Goal: Information Seeking & Learning: Understand process/instructions

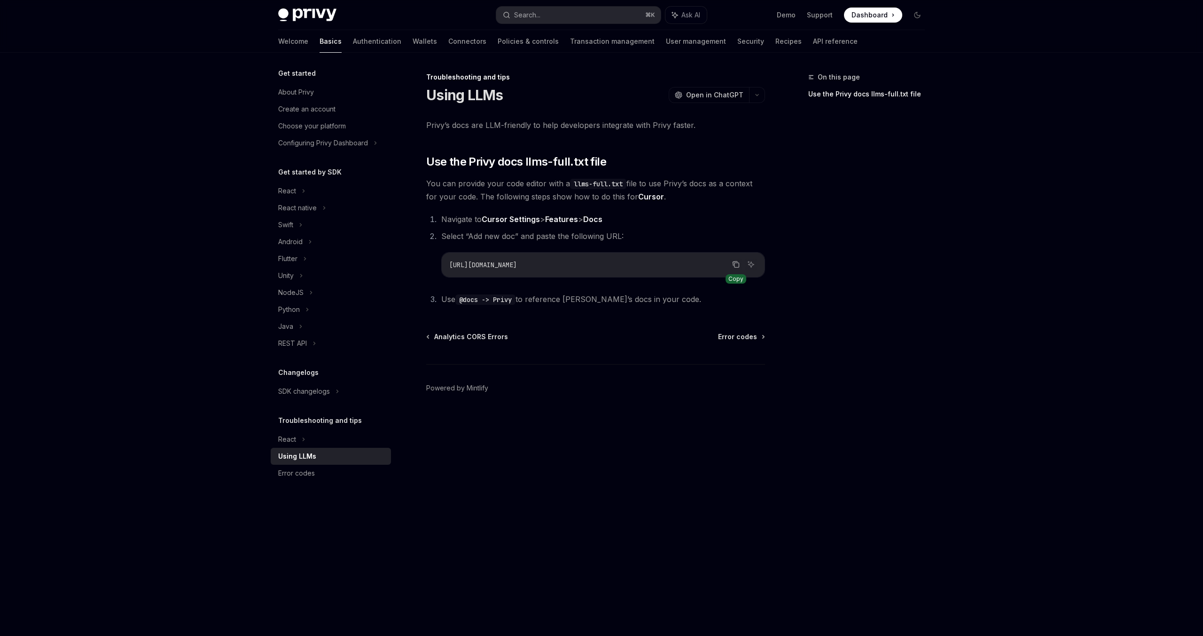
click at [737, 263] on icon "Copy the contents from the code block" at bounding box center [736, 264] width 8 height 8
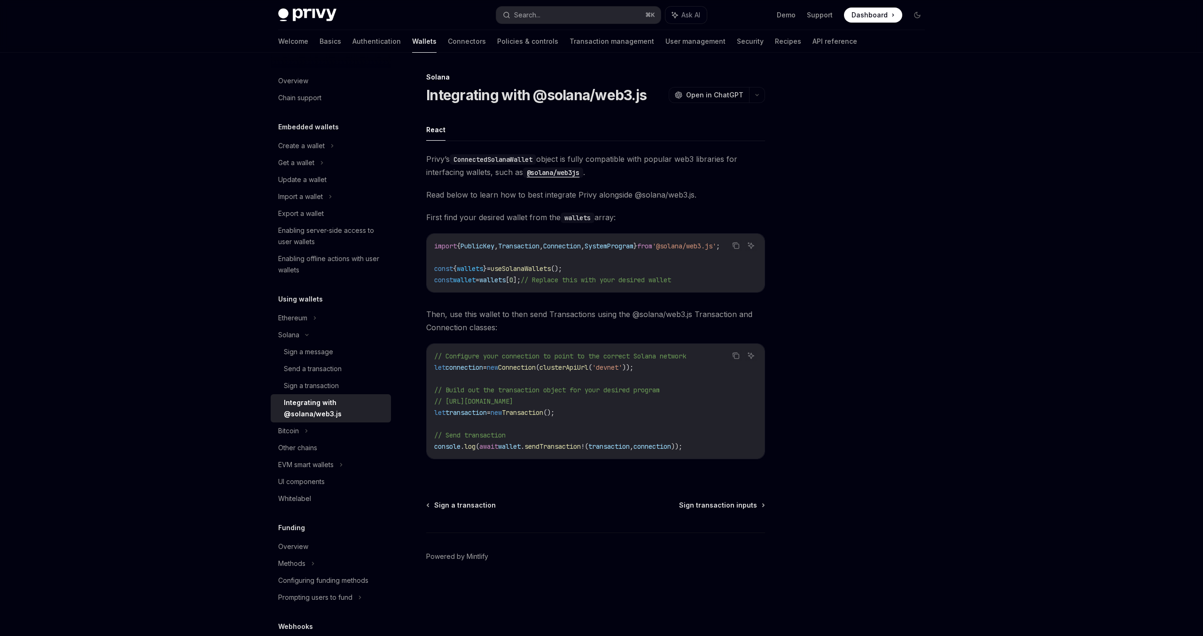
click at [316, 415] on div "Integrating with @solana/web3.js" at bounding box center [335, 408] width 102 height 23
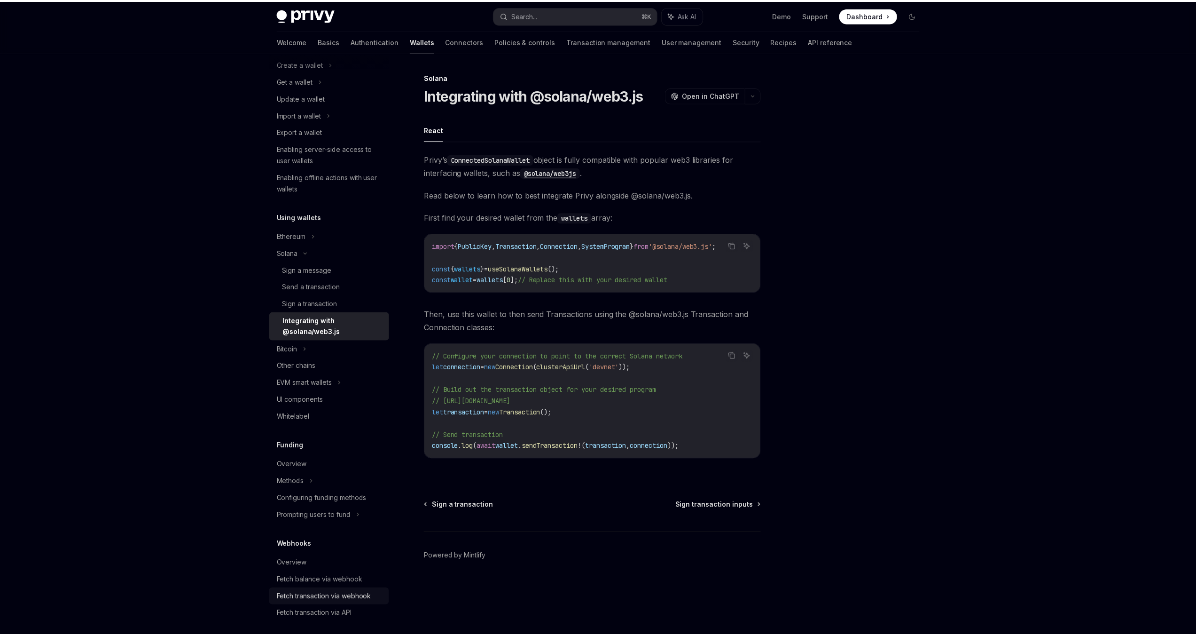
scroll to position [168, 0]
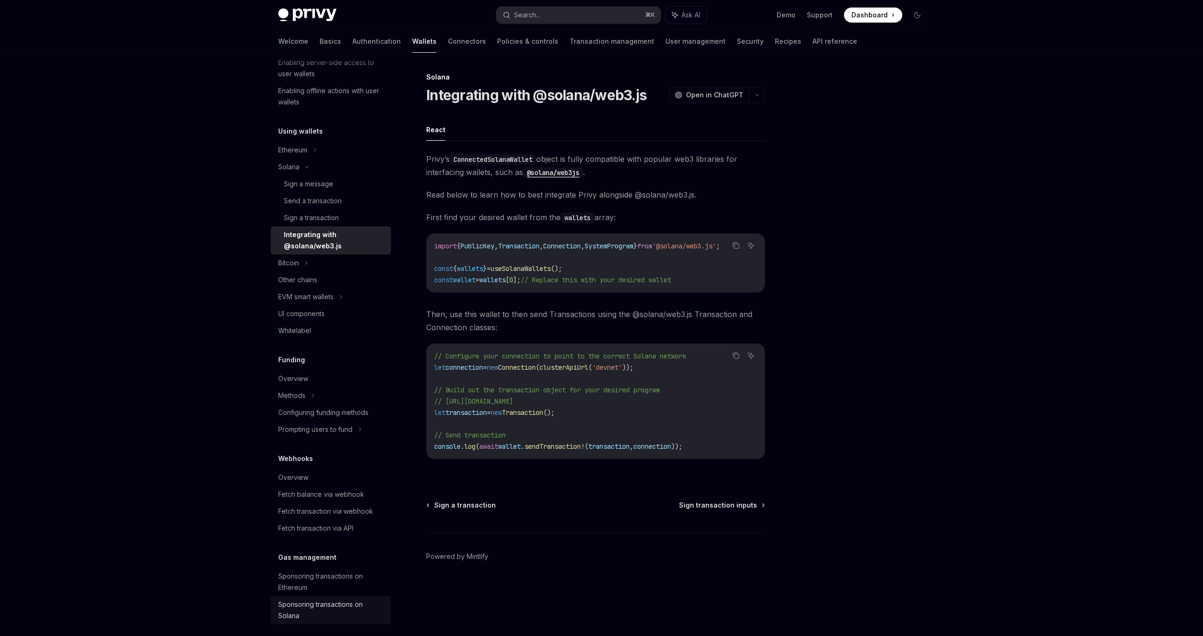
click at [331, 609] on div "Sponsoring transactions on Solana" at bounding box center [331, 609] width 107 height 23
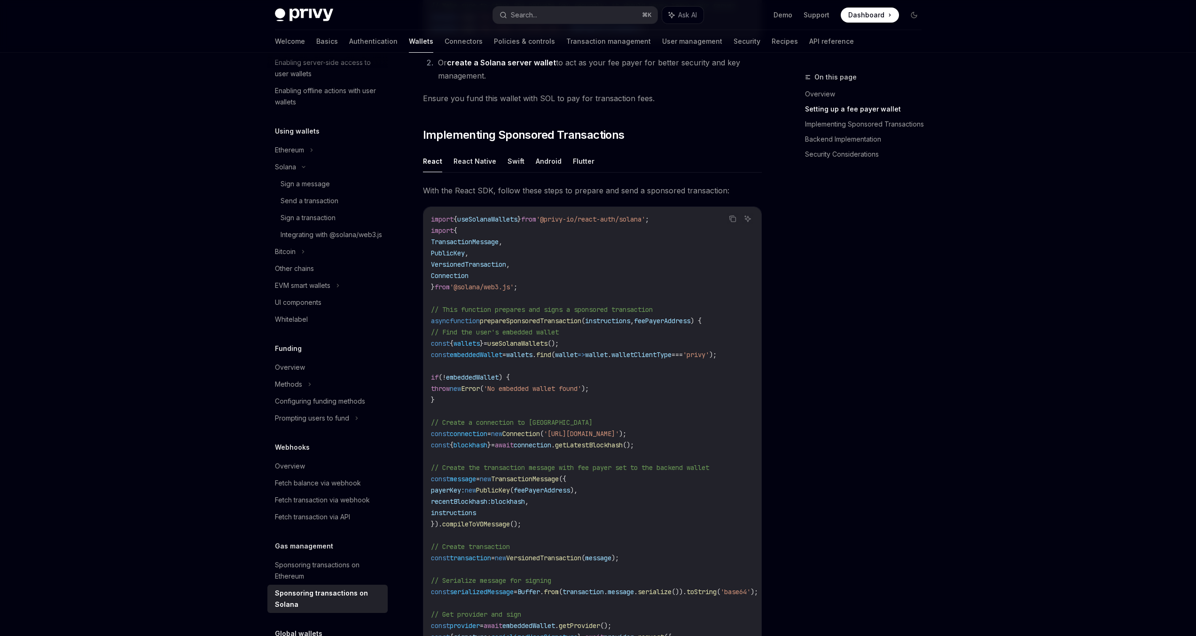
scroll to position [530, 0]
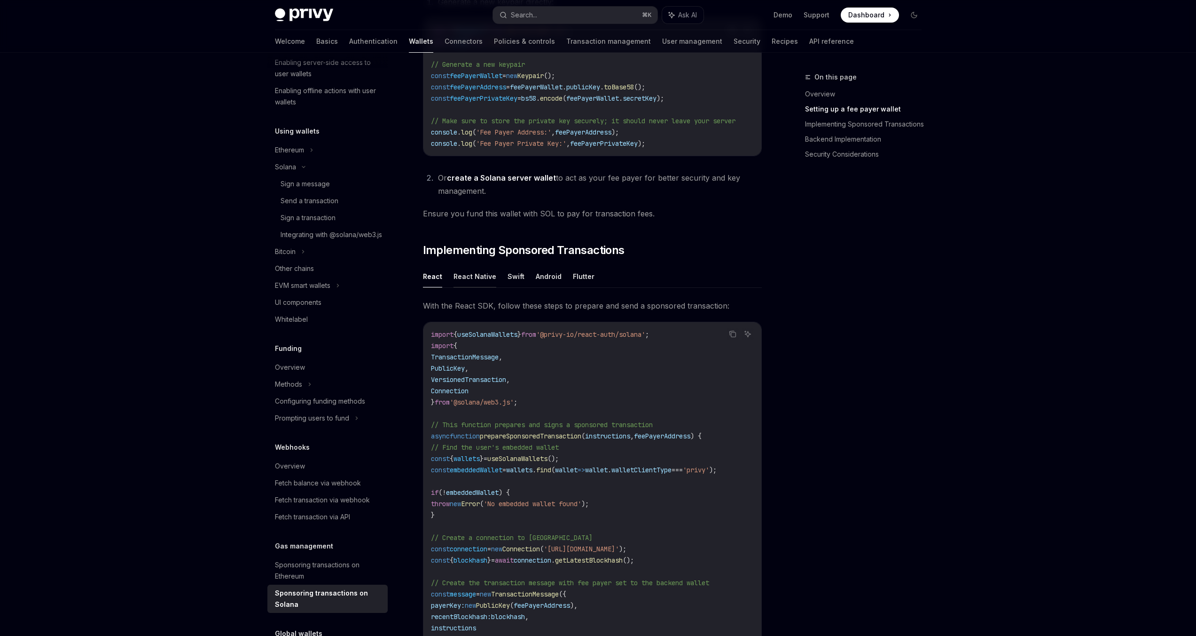
click at [466, 285] on button "React Native" at bounding box center [475, 276] width 43 height 22
type textarea "*"
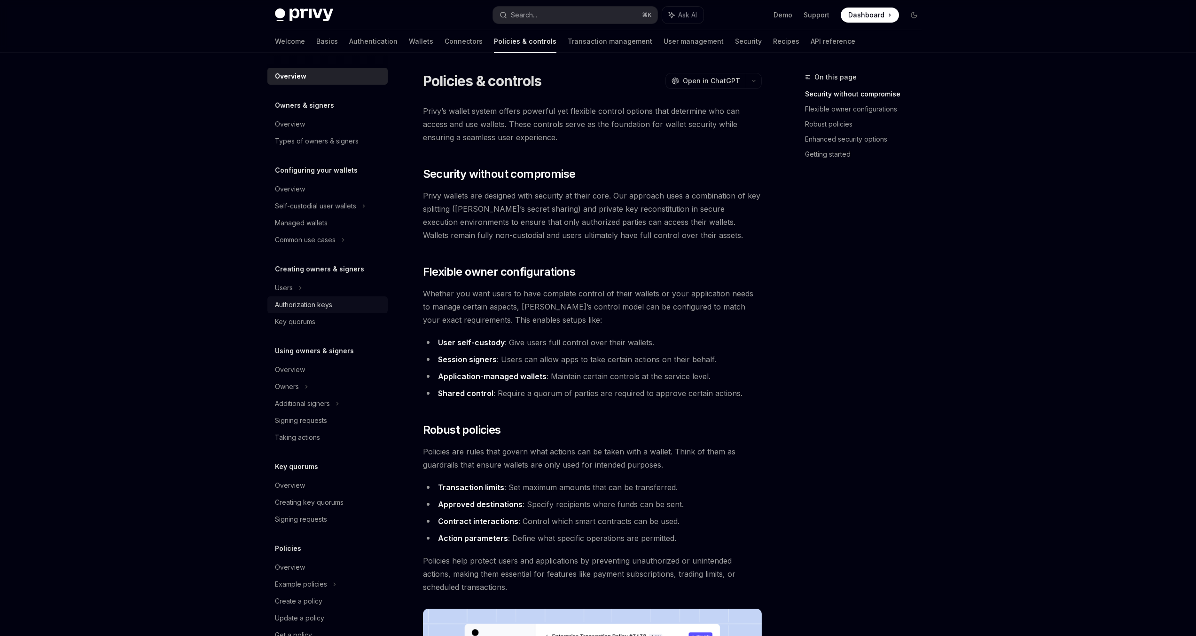
click at [321, 306] on div "Authorization keys" at bounding box center [303, 304] width 57 height 11
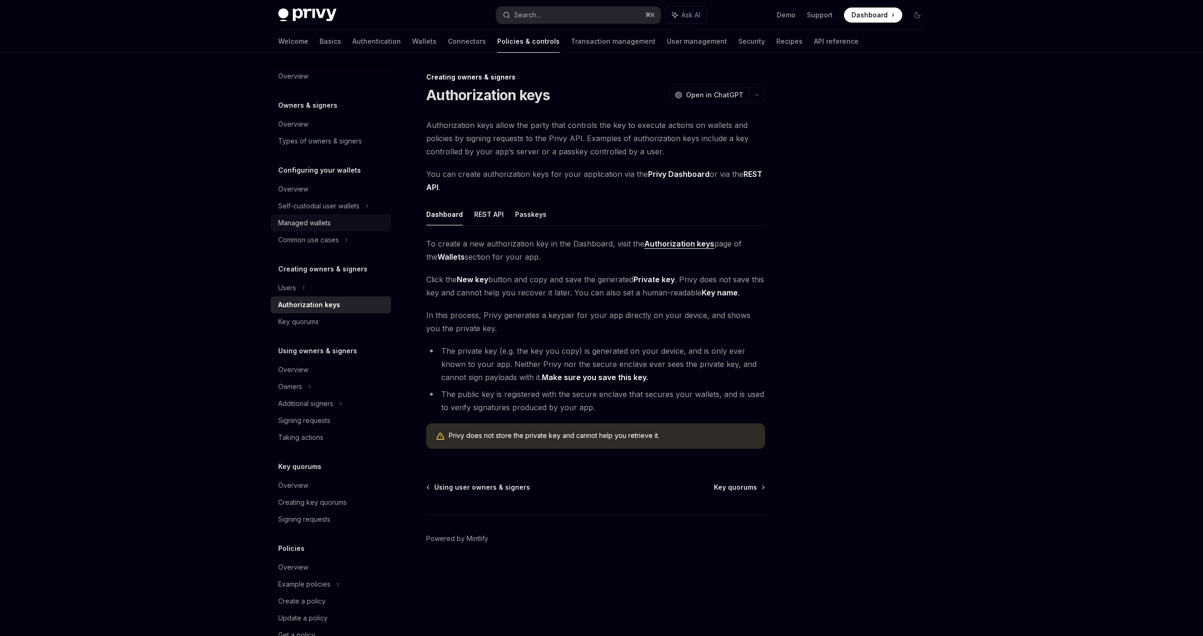
click at [326, 225] on div "Managed wallets" at bounding box center [304, 222] width 53 height 11
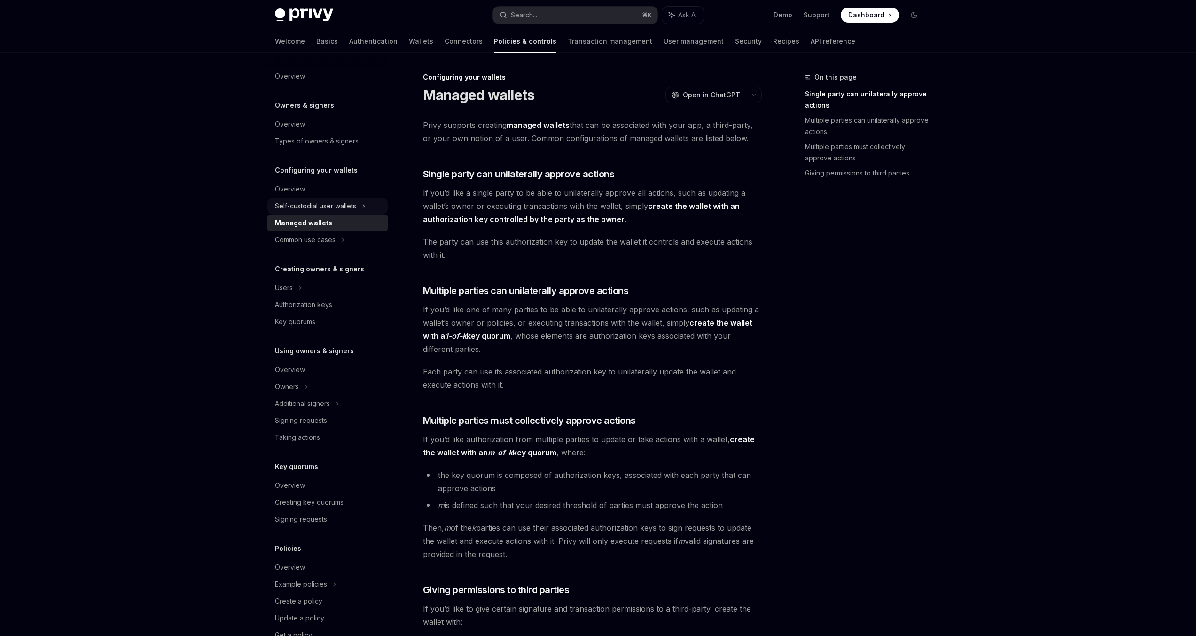
click at [321, 208] on div "Self-custodial user wallets" at bounding box center [315, 205] width 81 height 11
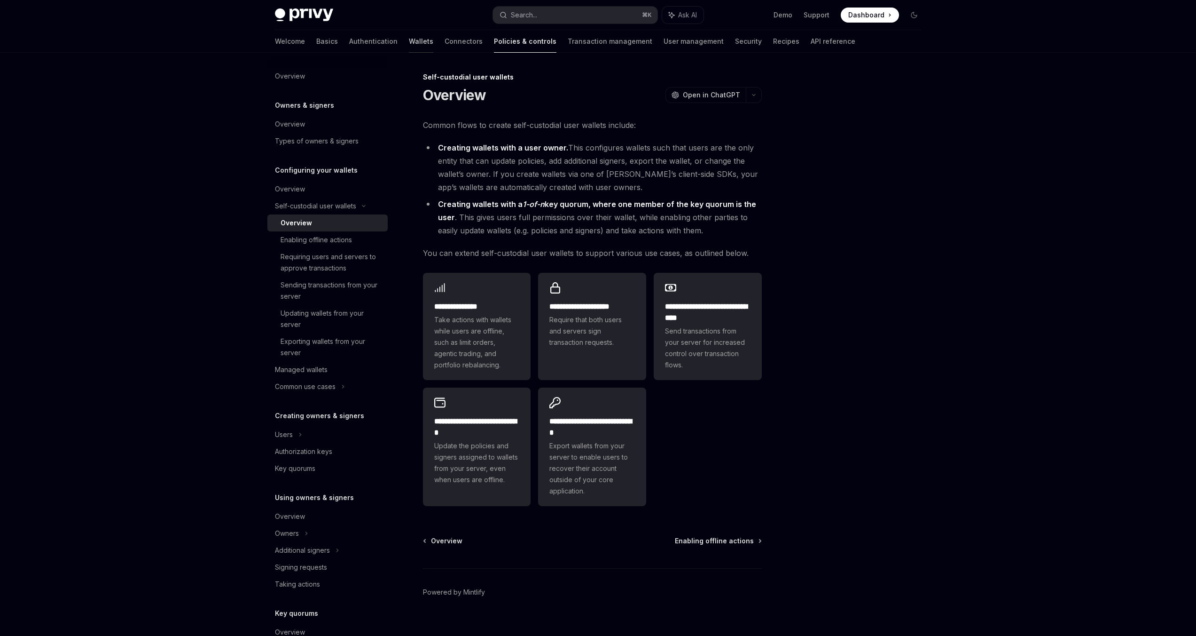
click at [409, 41] on link "Wallets" at bounding box center [421, 41] width 24 height 23
type textarea "*"
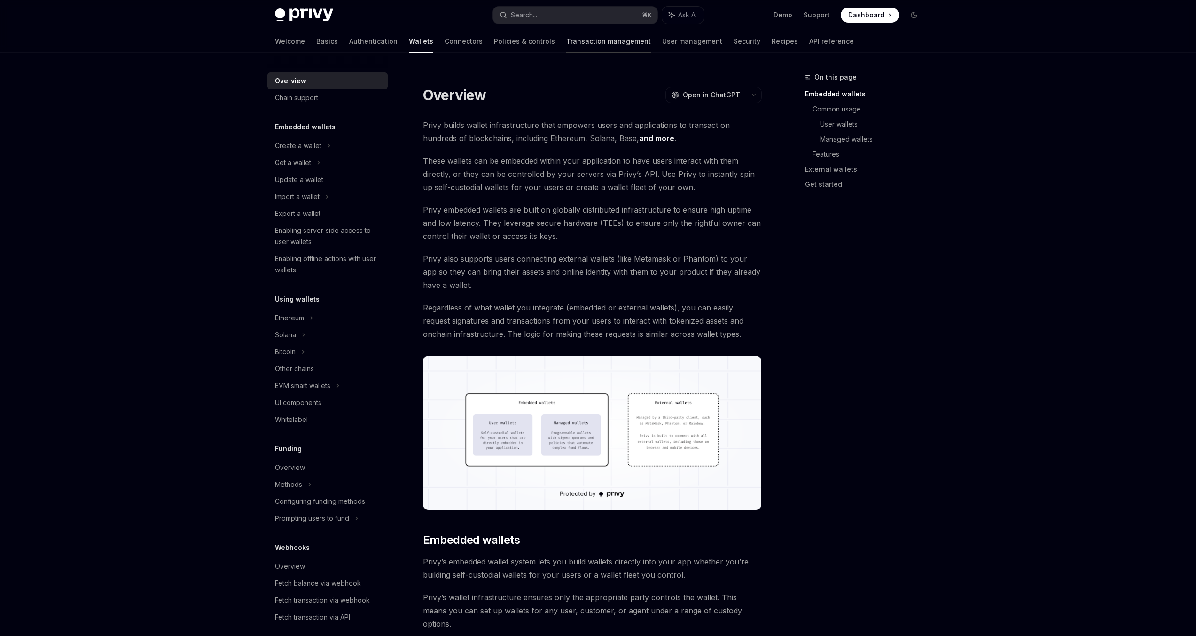
click at [566, 42] on link "Transaction management" at bounding box center [608, 41] width 85 height 23
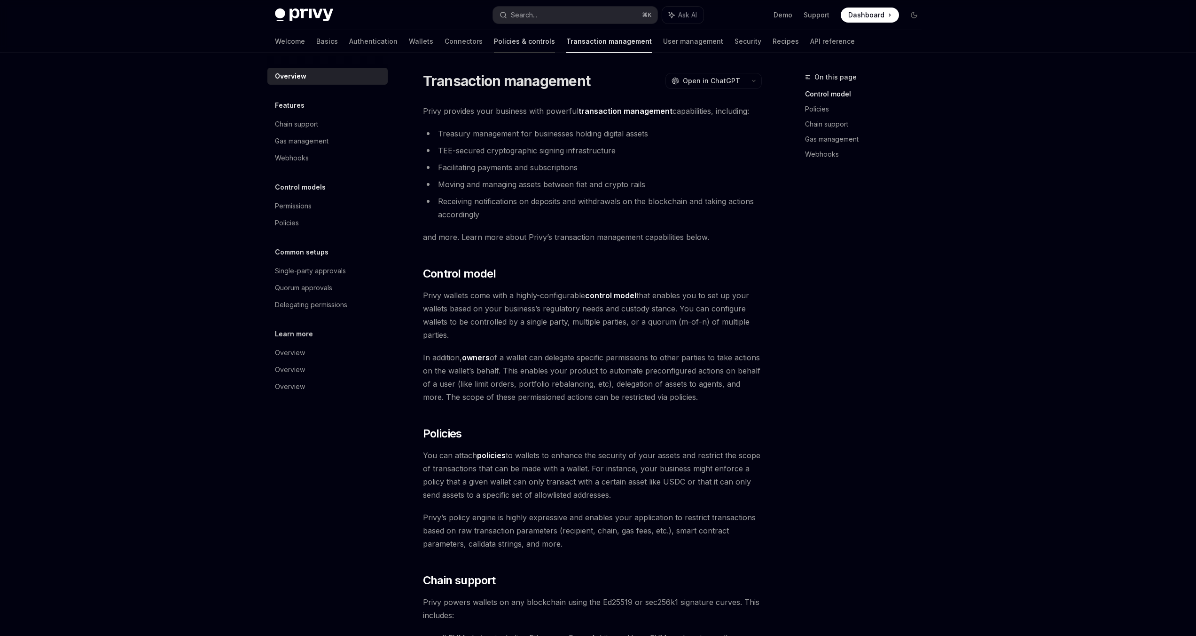
click at [494, 44] on link "Policies & controls" at bounding box center [524, 41] width 61 height 23
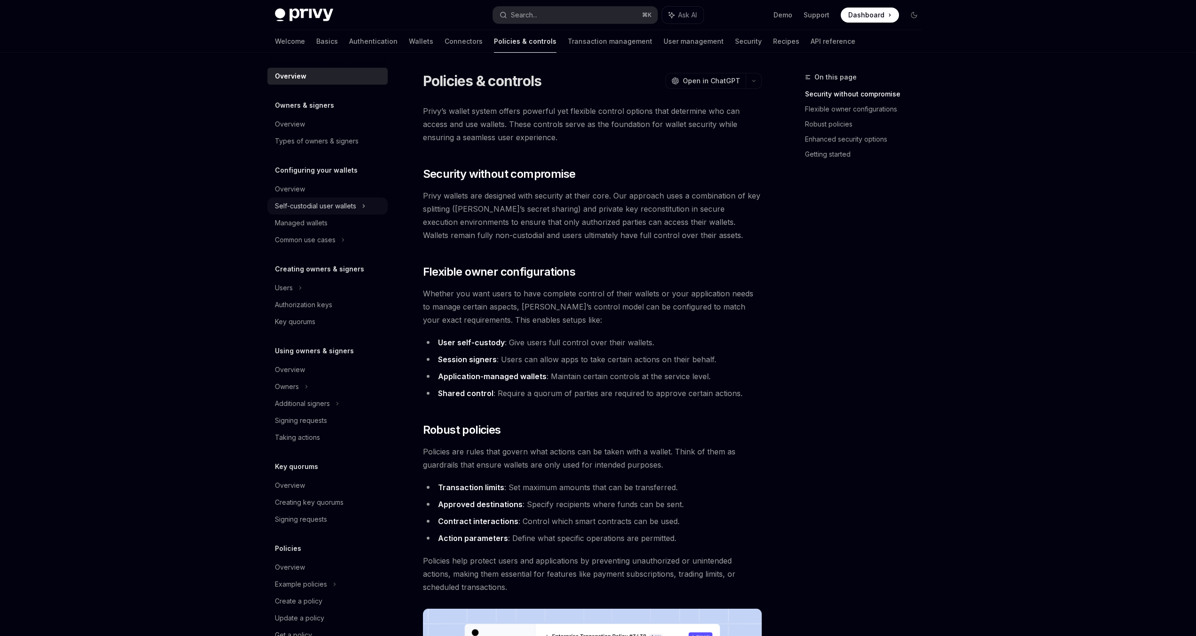
click at [351, 209] on div "Self-custodial user wallets" at bounding box center [315, 205] width 81 height 11
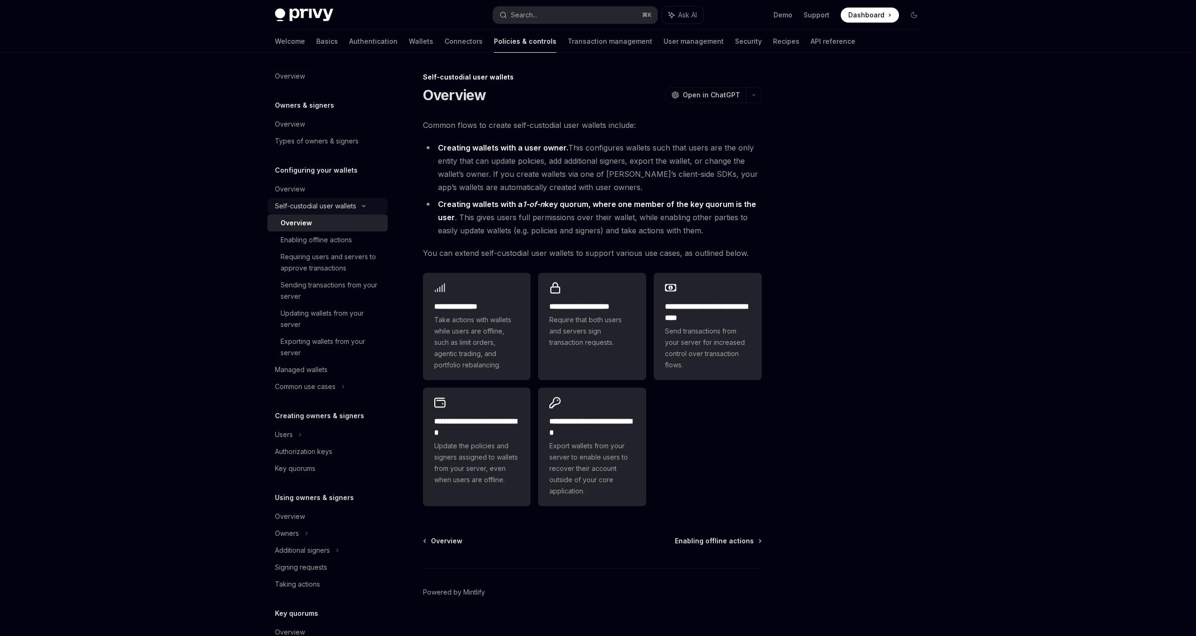
click at [351, 209] on div "Self-custodial user wallets" at bounding box center [315, 205] width 81 height 11
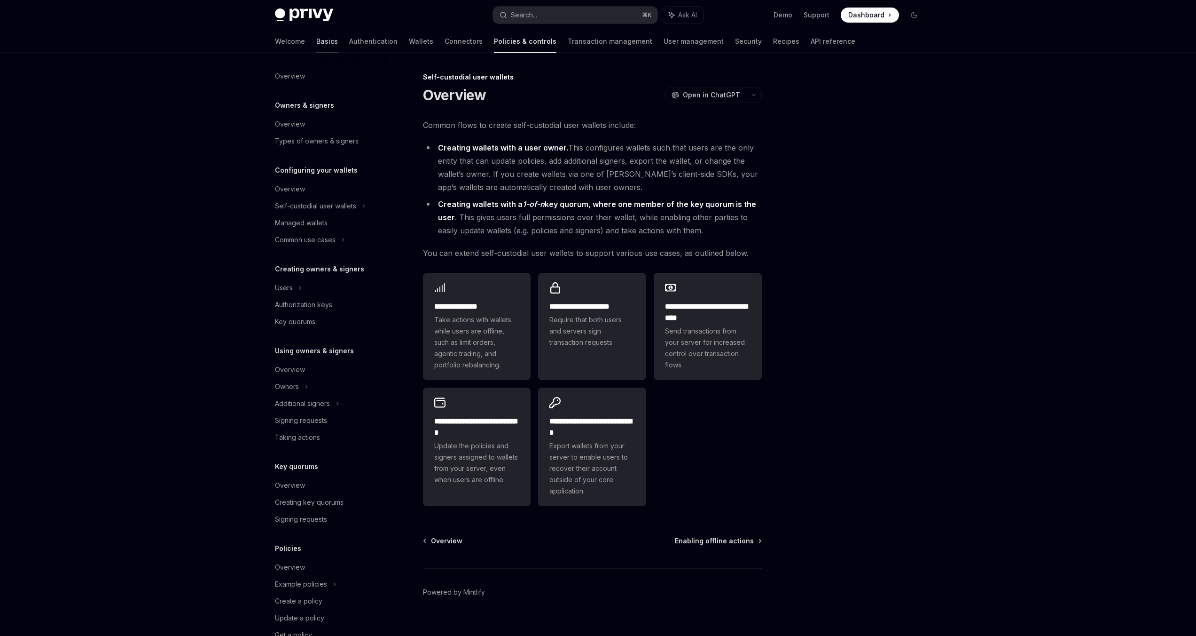
click at [316, 39] on link "Basics" at bounding box center [327, 41] width 22 height 23
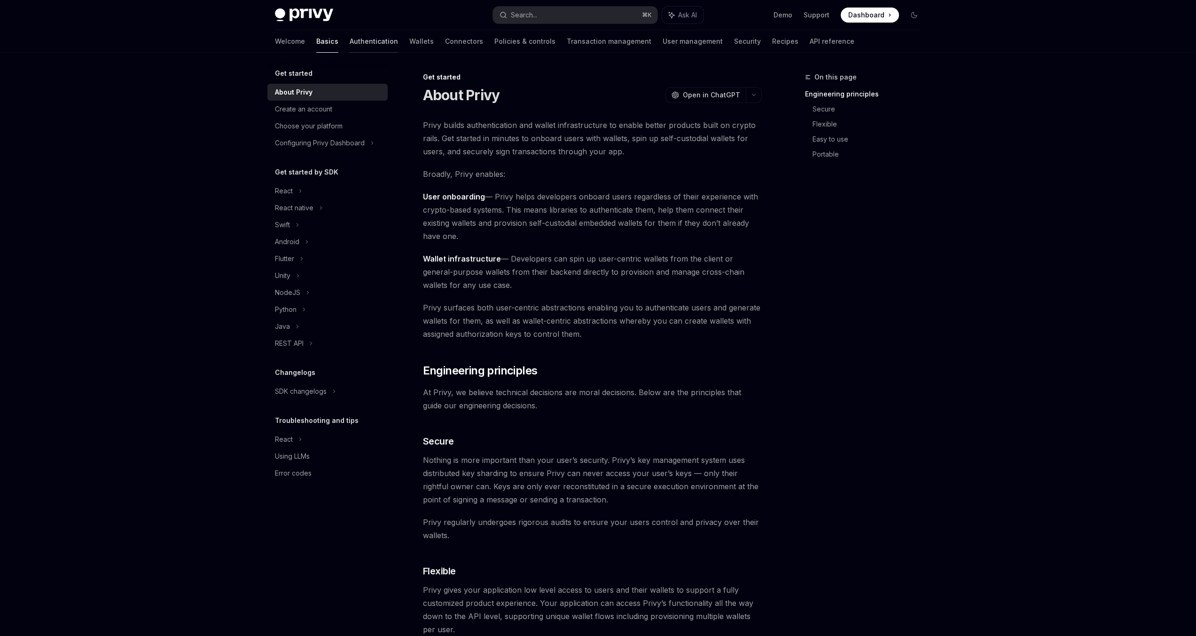
click at [350, 40] on link "Authentication" at bounding box center [374, 41] width 48 height 23
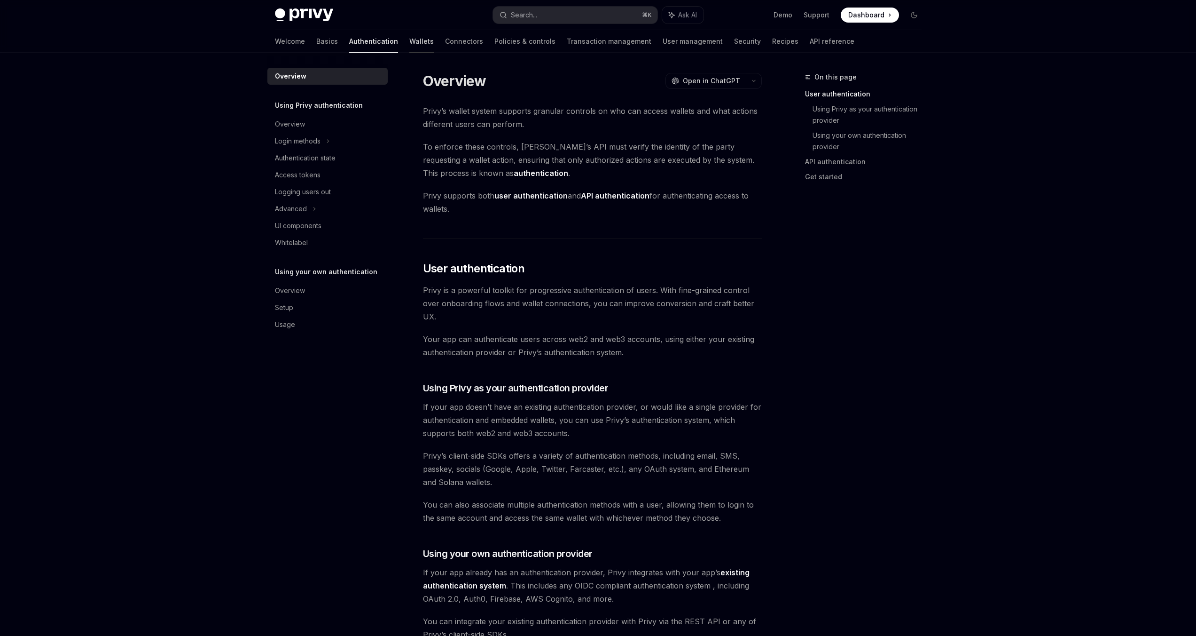
click at [409, 40] on link "Wallets" at bounding box center [421, 41] width 24 height 23
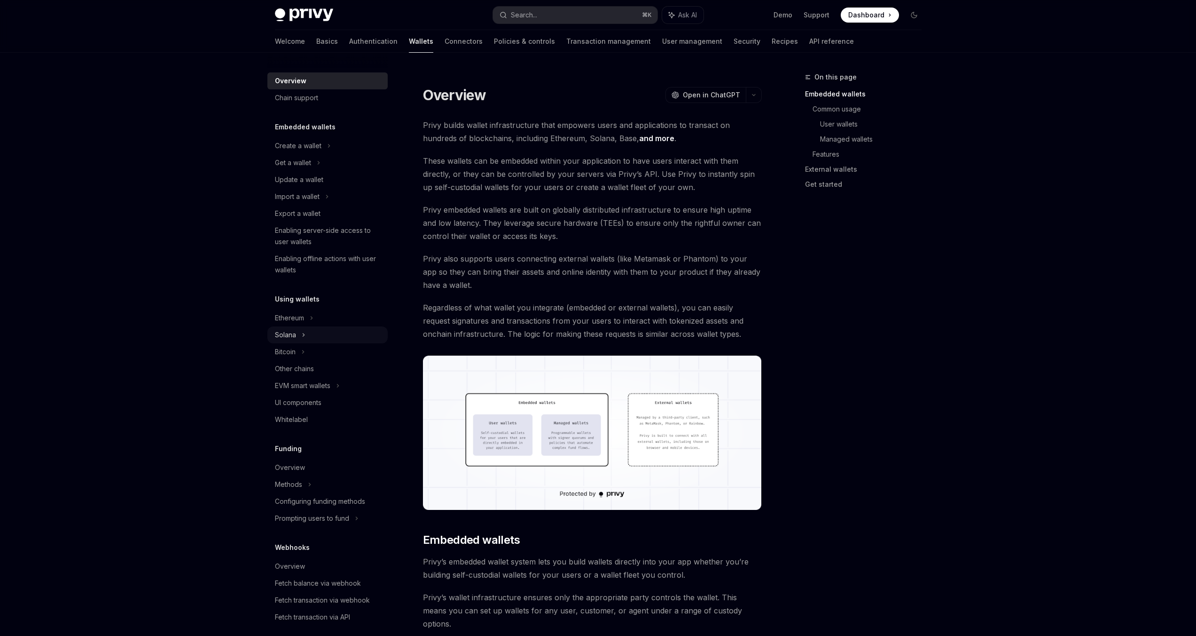
click at [294, 168] on div "Solana" at bounding box center [293, 162] width 36 height 11
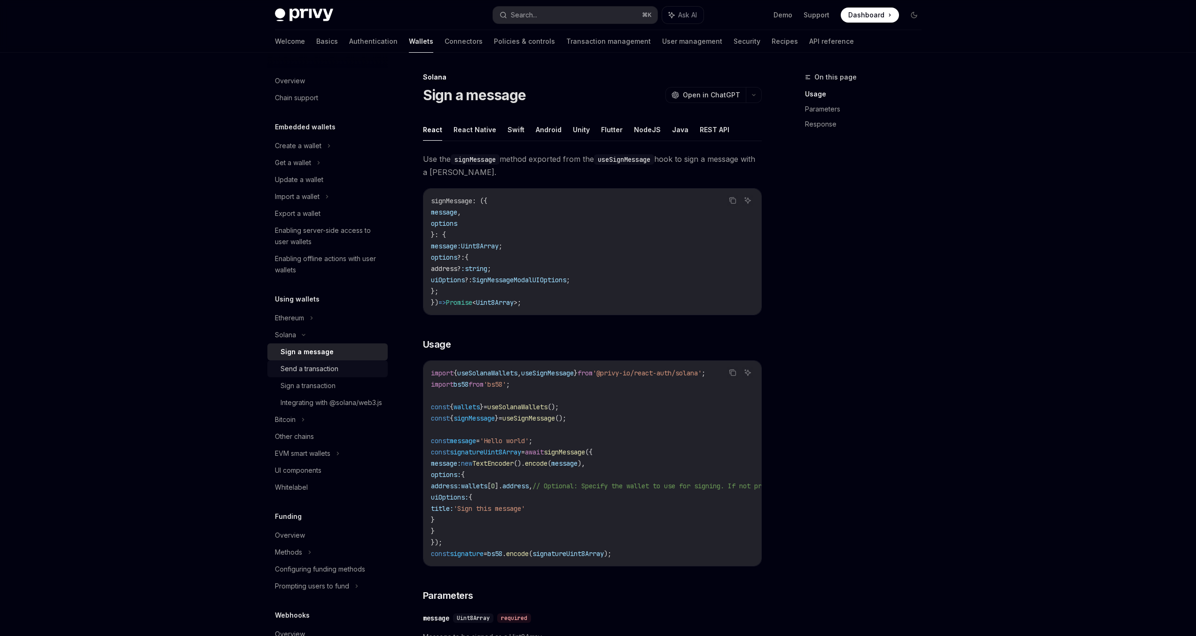
click at [328, 367] on div "Send a transaction" at bounding box center [310, 368] width 58 height 11
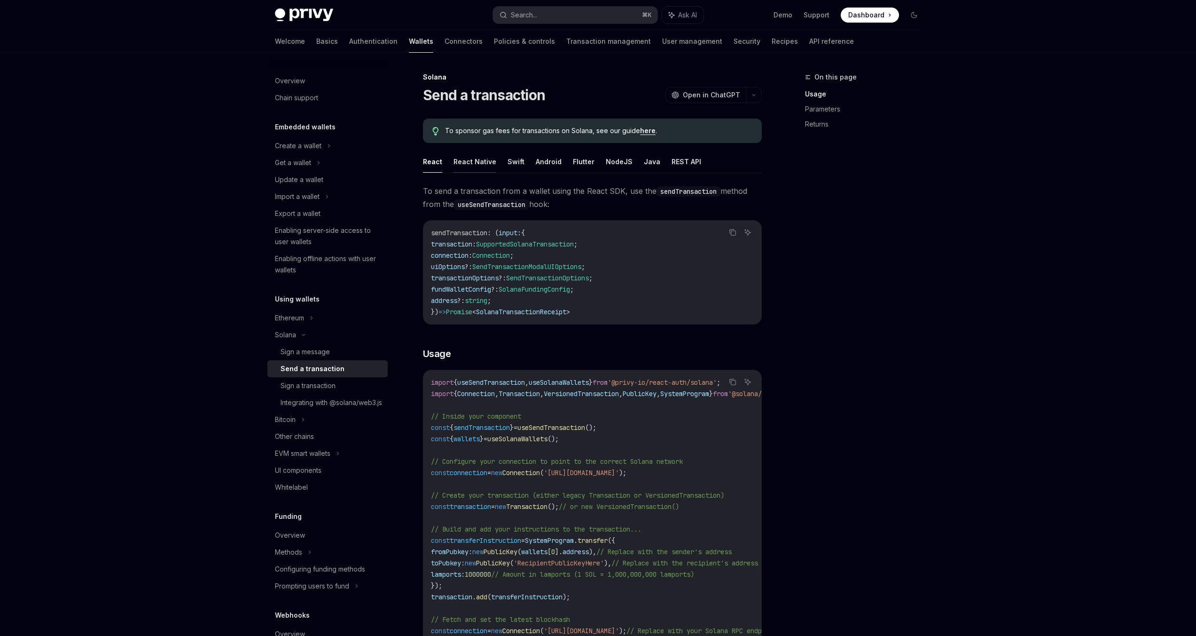
click at [468, 163] on button "React Native" at bounding box center [475, 161] width 43 height 22
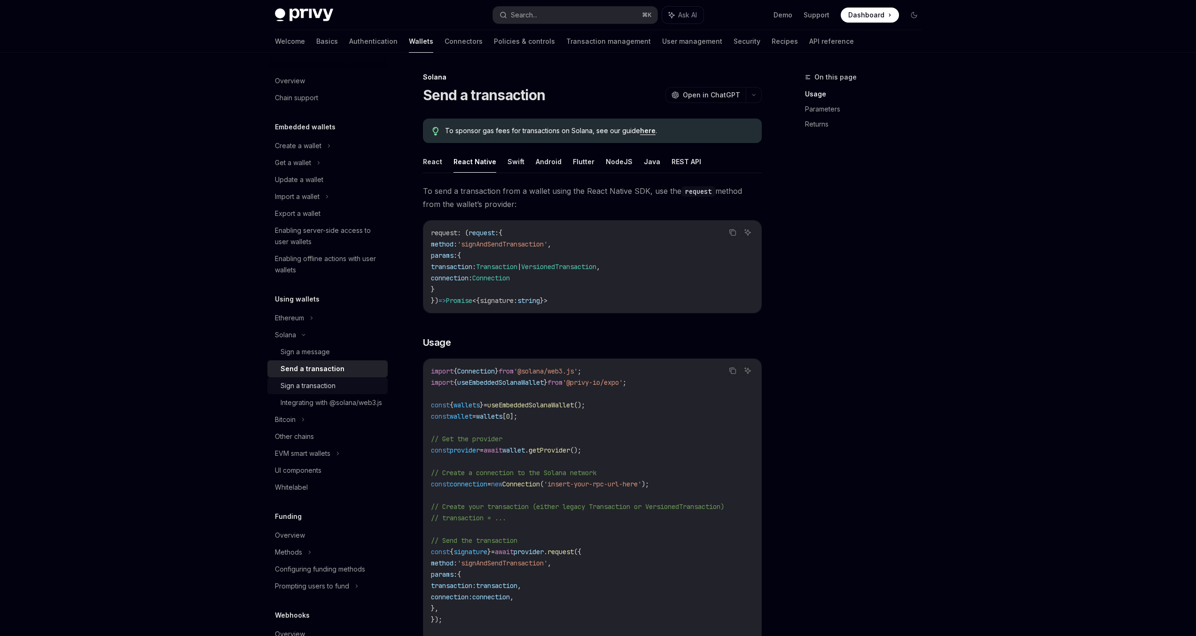
click at [314, 385] on div "Sign a transaction" at bounding box center [308, 385] width 55 height 11
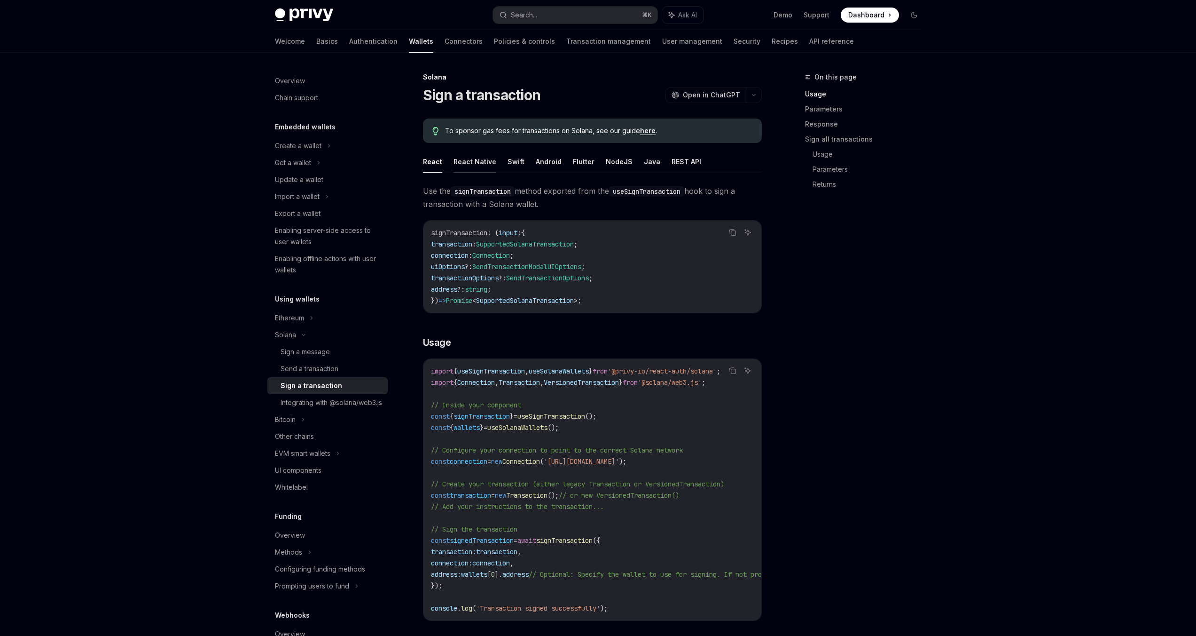
click at [467, 156] on button "React Native" at bounding box center [475, 161] width 43 height 22
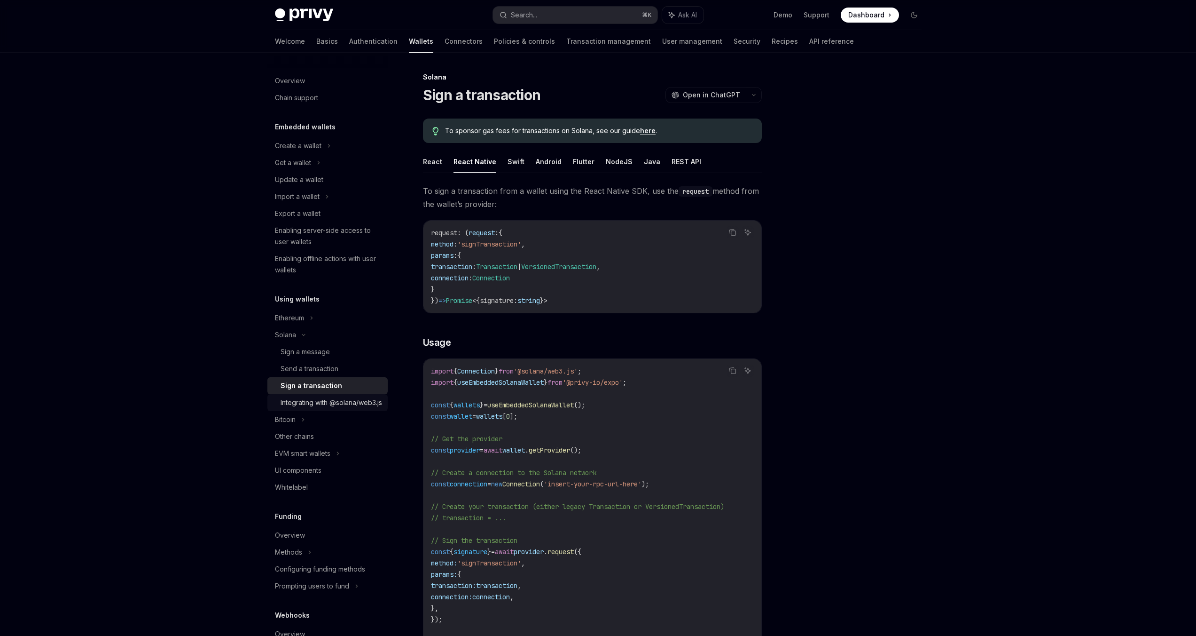
click at [300, 400] on div "Integrating with @solana/web3.js" at bounding box center [332, 402] width 102 height 11
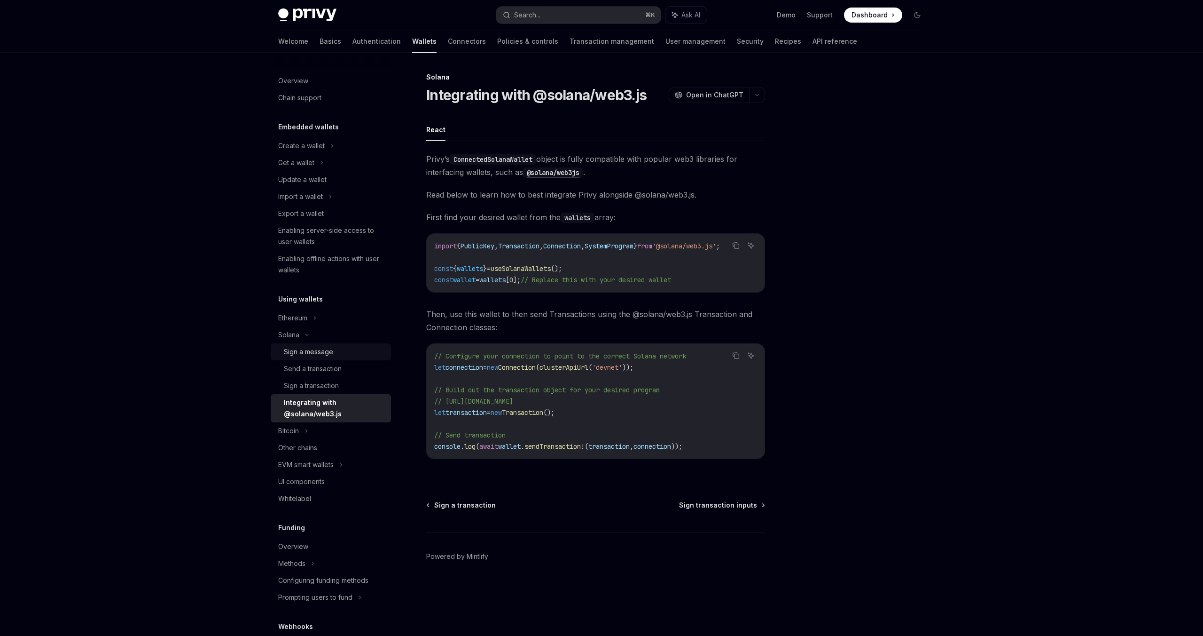
click at [298, 355] on div "Sign a message" at bounding box center [308, 351] width 49 height 11
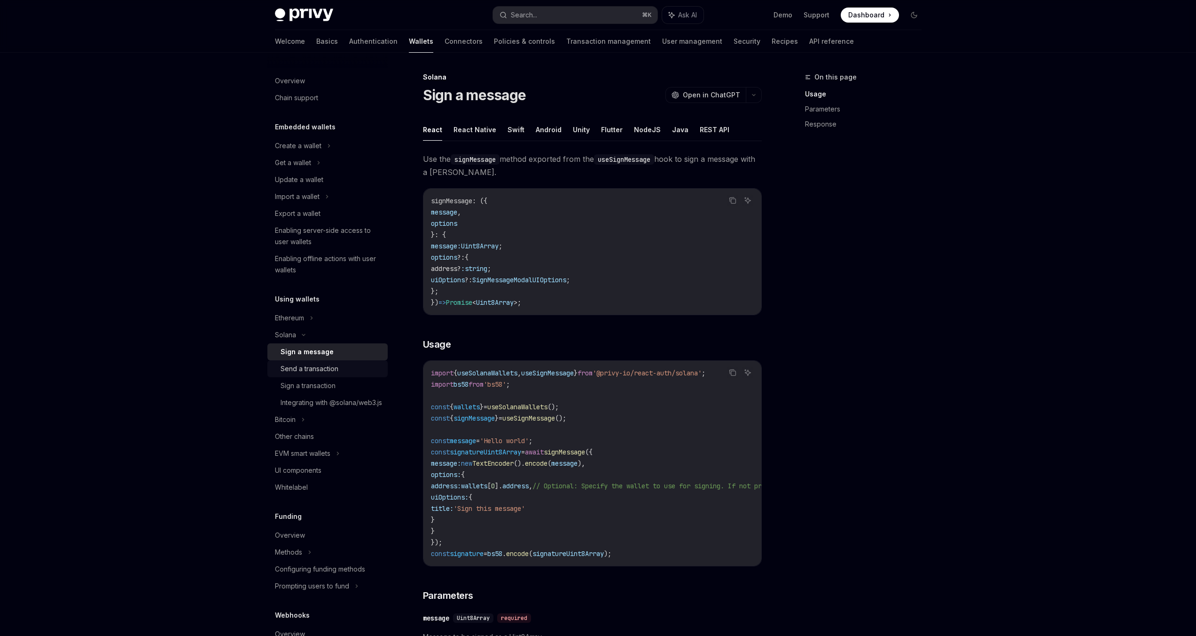
click at [313, 368] on div "Send a transaction" at bounding box center [310, 368] width 58 height 11
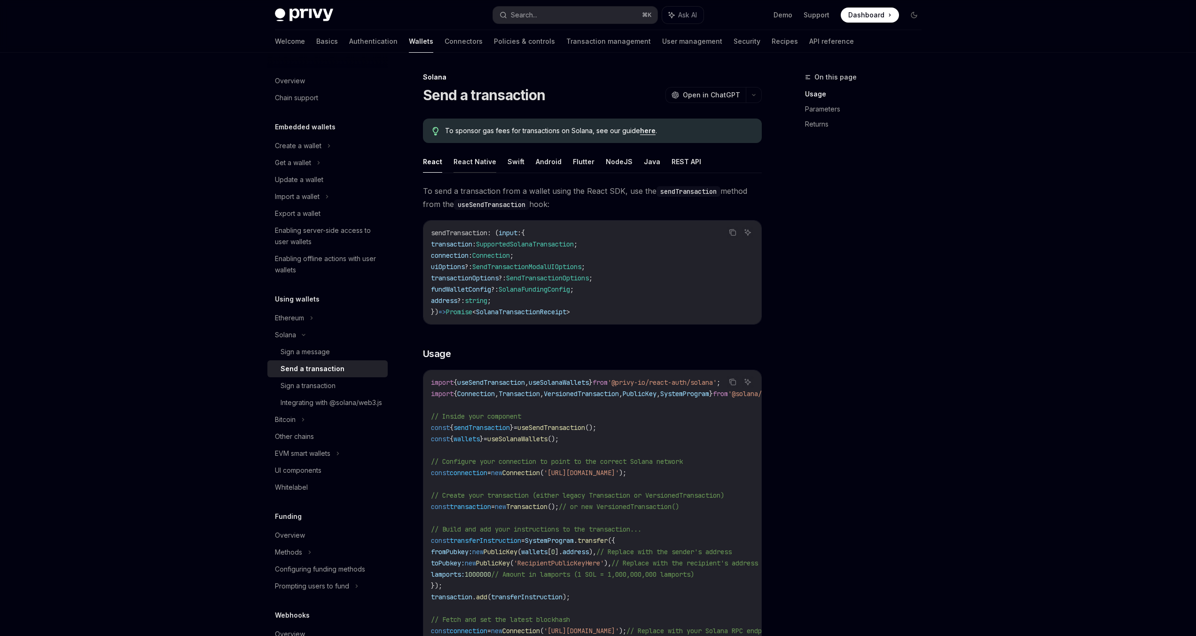
click at [473, 164] on button "React Native" at bounding box center [475, 161] width 43 height 22
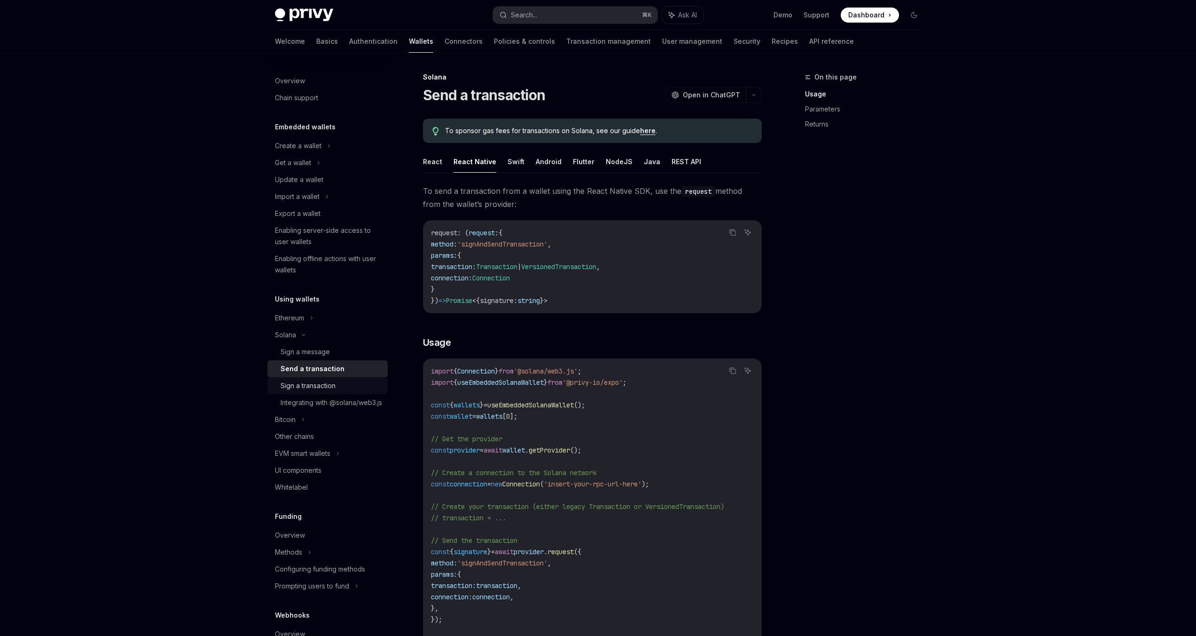
click at [302, 385] on div "Sign a transaction" at bounding box center [308, 385] width 55 height 11
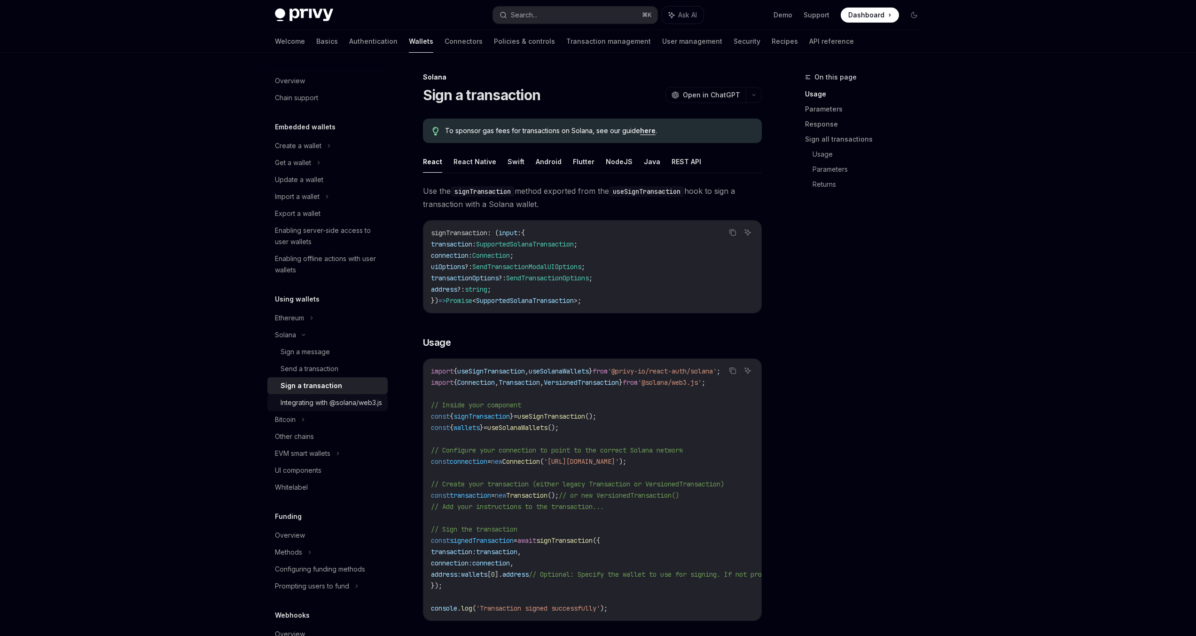
click at [311, 407] on div "Integrating with @solana/web3.js" at bounding box center [332, 402] width 102 height 11
type textarea "*"
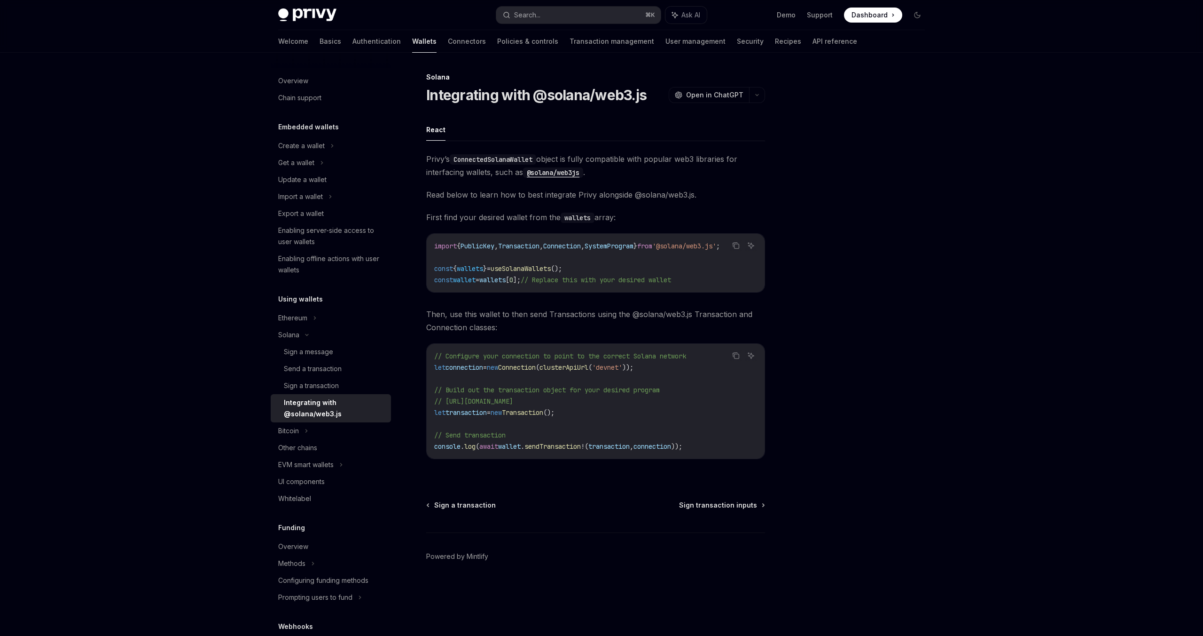
click at [210, 84] on div "Privy Docs home page Search... ⌘ K Ask AI Demo Support Dashboard Dashboard Sear…" at bounding box center [601, 318] width 1203 height 636
